Goal: Information Seeking & Learning: Learn about a topic

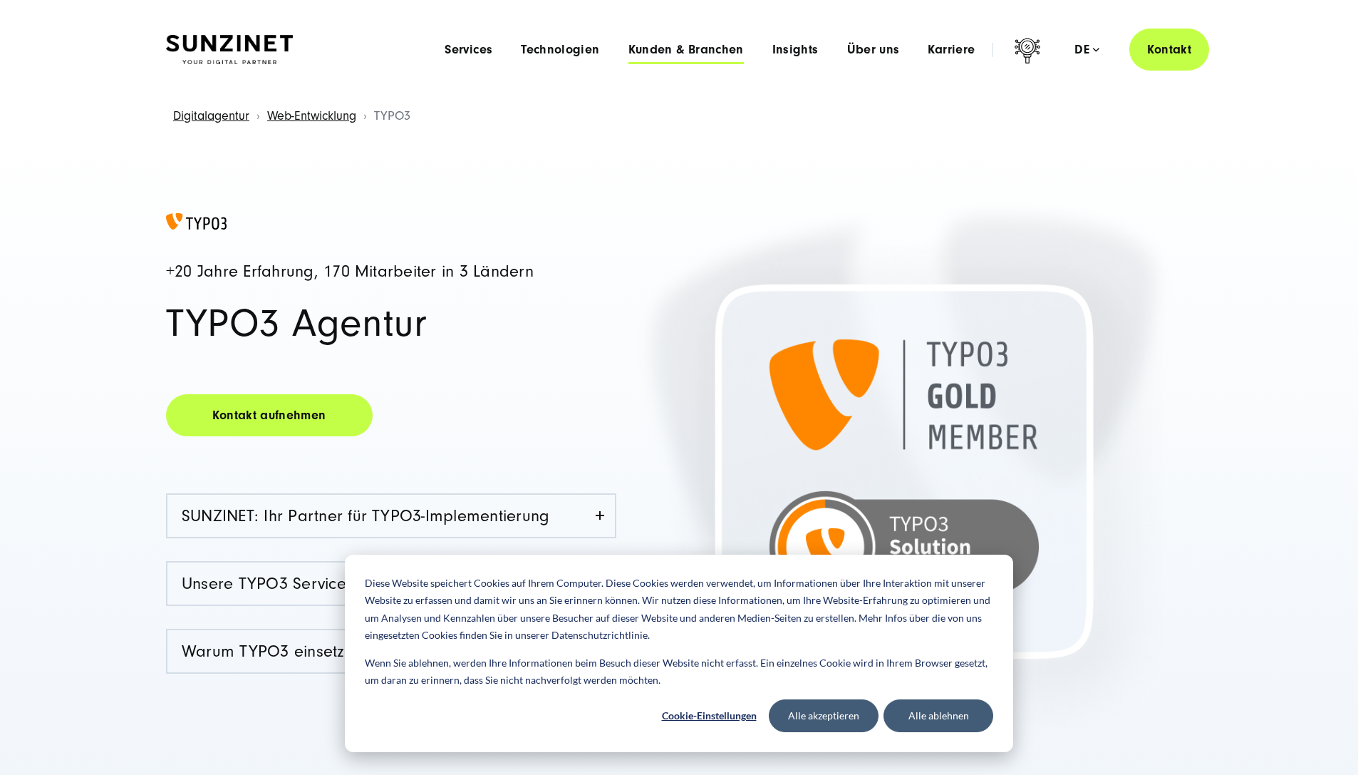
click at [709, 50] on span "Kunden & Branchen" at bounding box center [686, 50] width 115 height 14
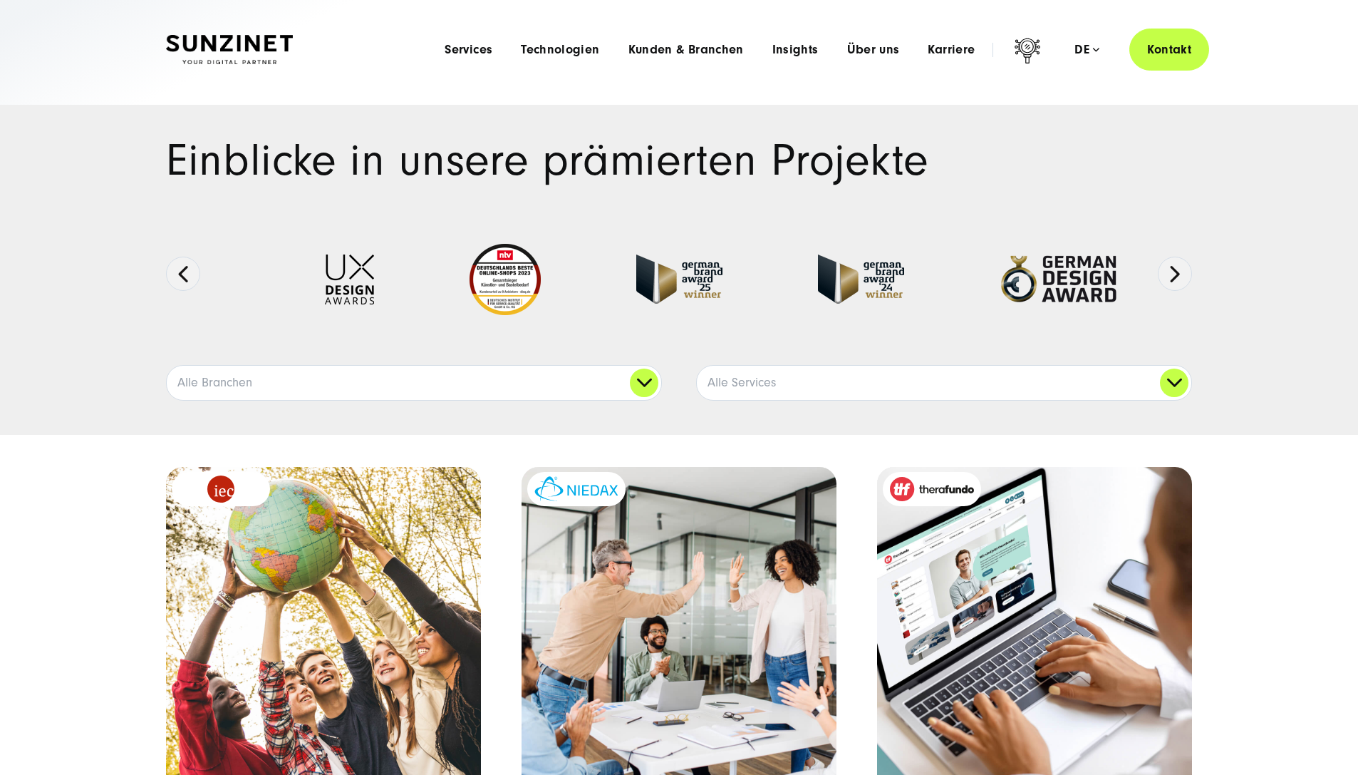
scroll to position [134, 0]
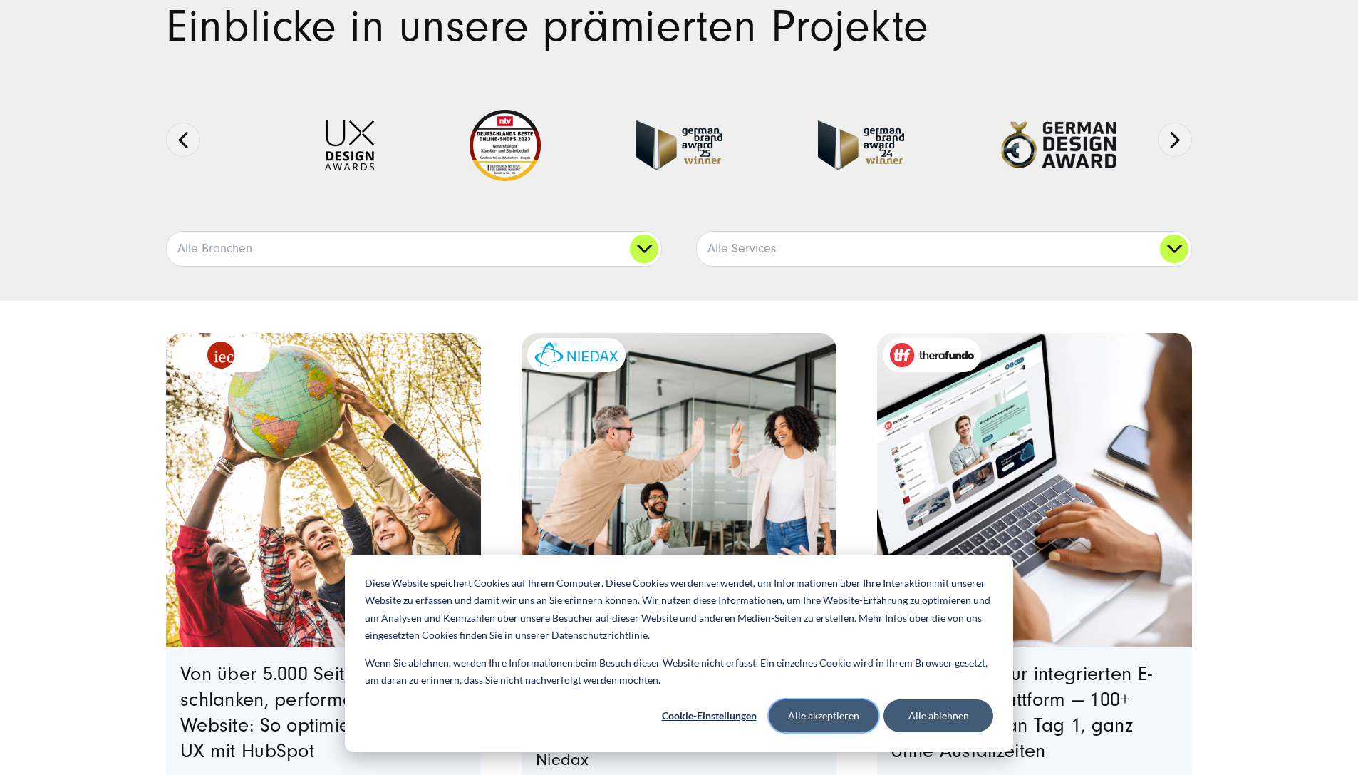
click at [856, 723] on button "Alle akzeptieren" at bounding box center [824, 715] width 110 height 33
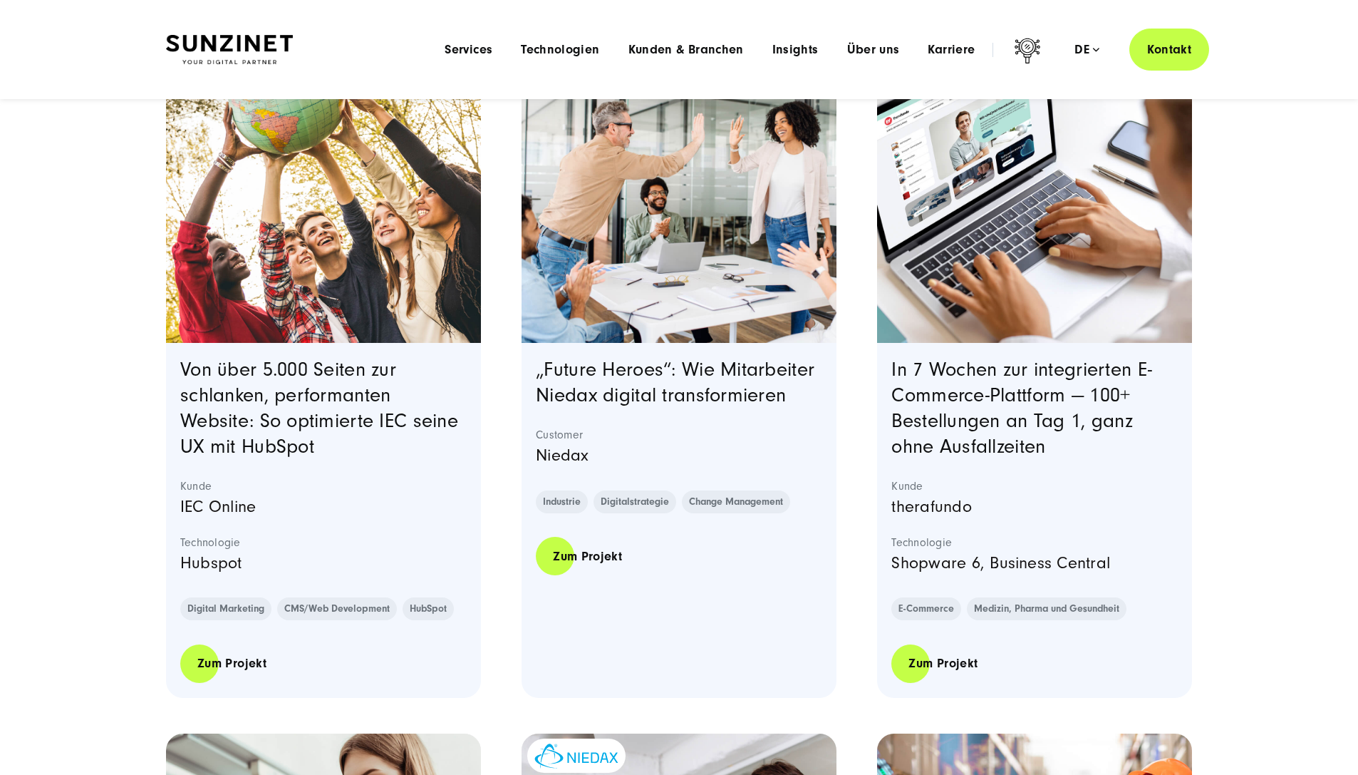
scroll to position [359, 0]
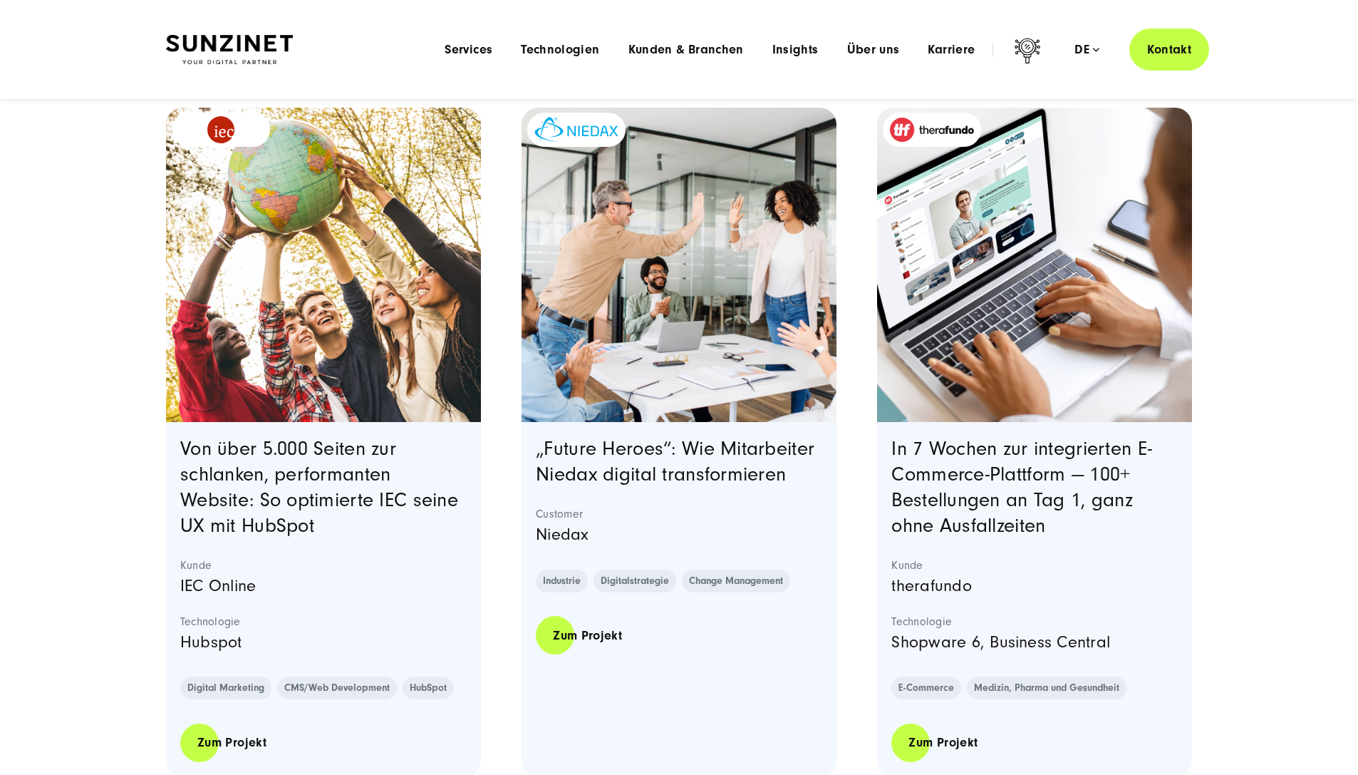
click at [963, 133] on img "Blog post summary: In 7 Wochen zur integrierten E-Commerce-Plattform | therafun…" at bounding box center [932, 130] width 84 height 24
click at [956, 735] on link "Zum Projekt" at bounding box center [942, 742] width 103 height 41
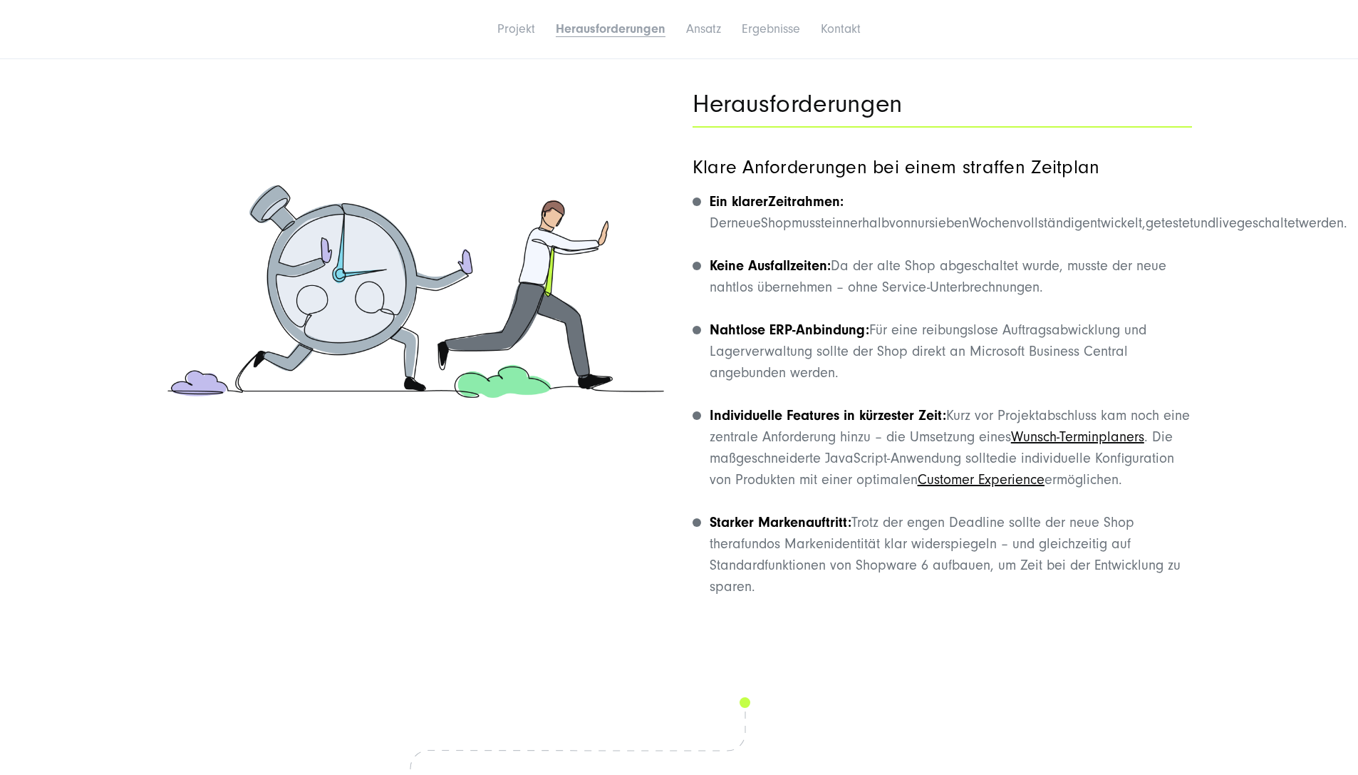
scroll to position [2477, 0]
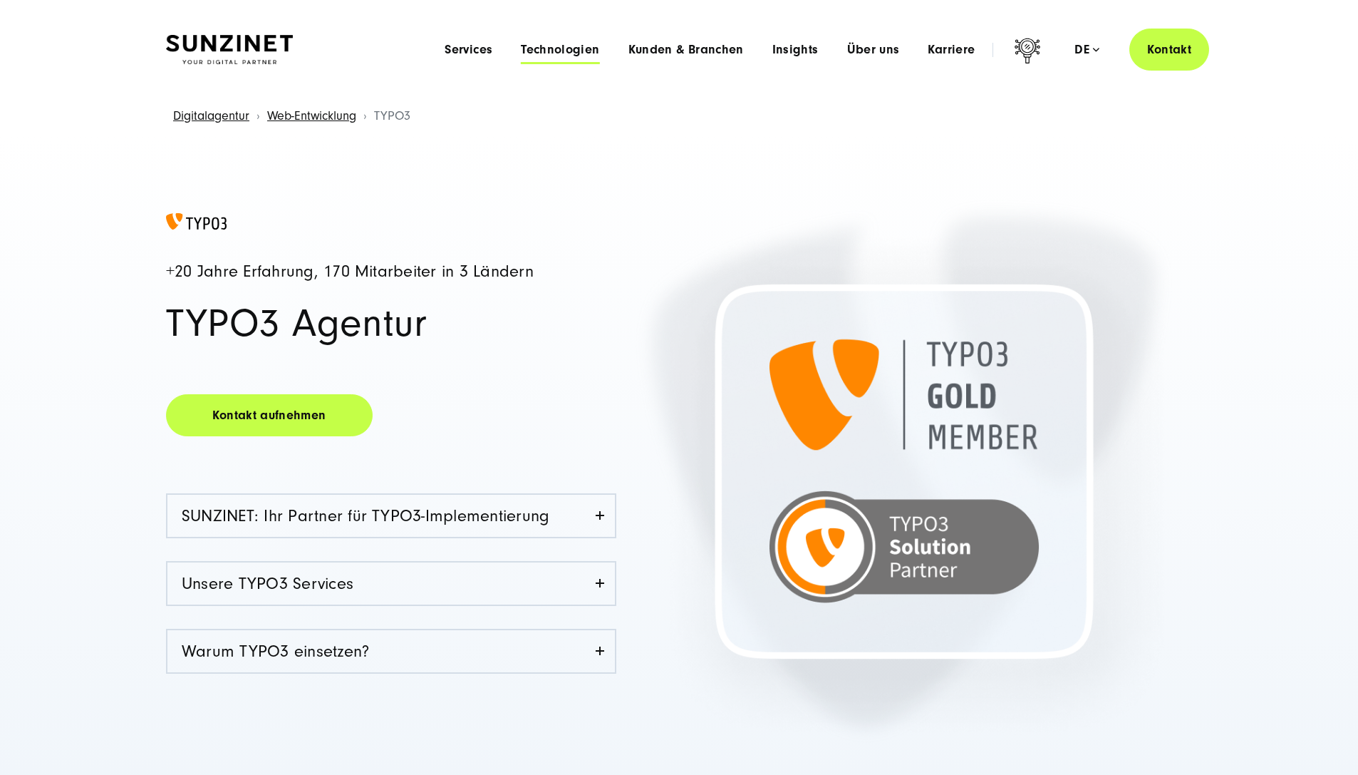
click at [558, 49] on span "Technologien" at bounding box center [560, 50] width 78 height 14
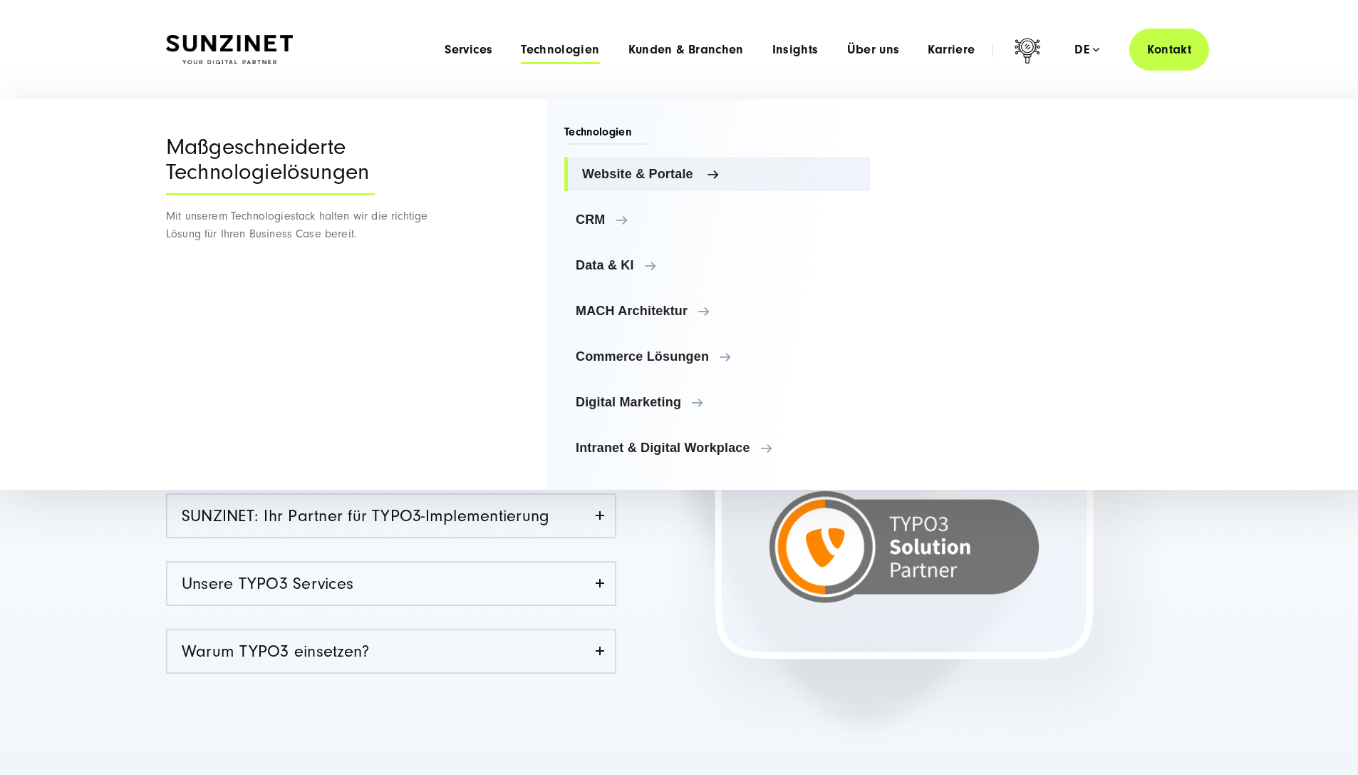
click at [661, 170] on span "Website & Portale" at bounding box center [720, 174] width 276 height 14
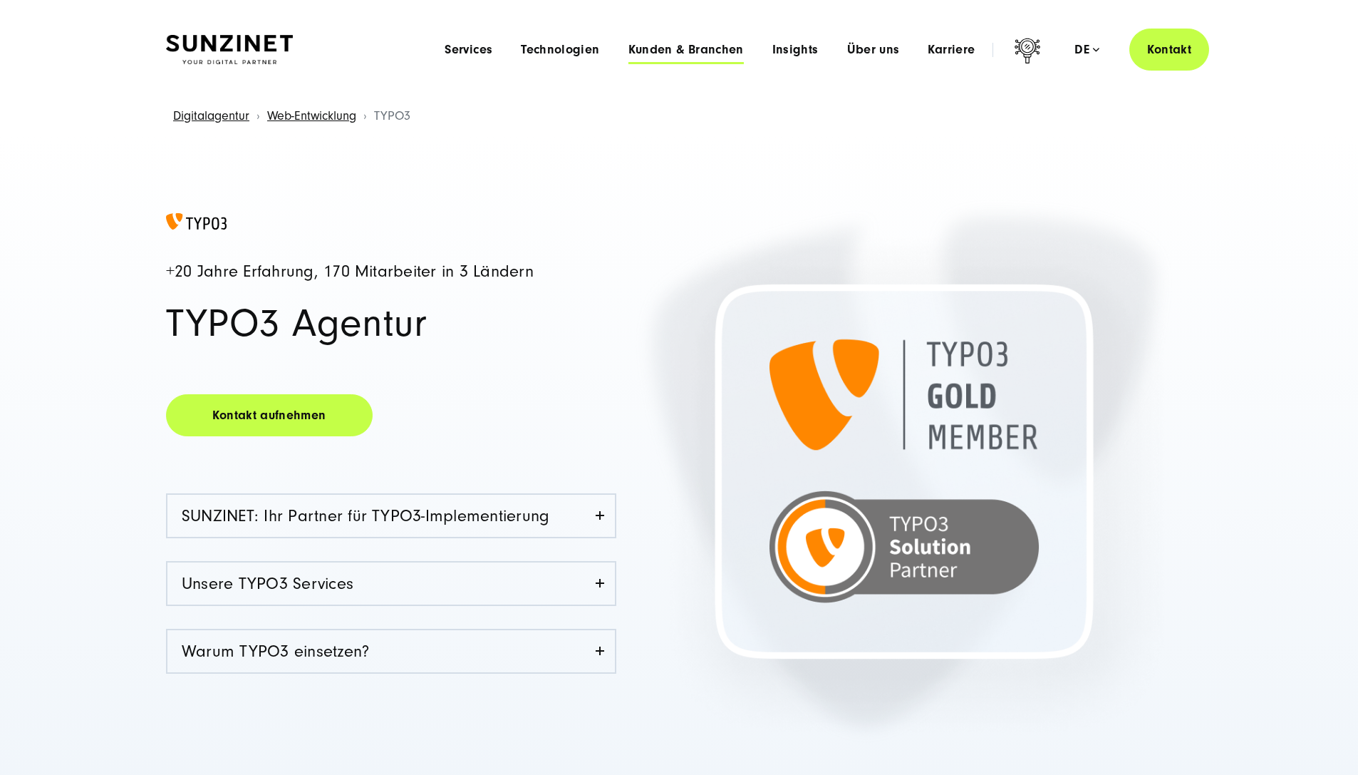
click at [676, 43] on span "Kunden & Branchen" at bounding box center [686, 50] width 115 height 14
